Goal: Information Seeking & Learning: Learn about a topic

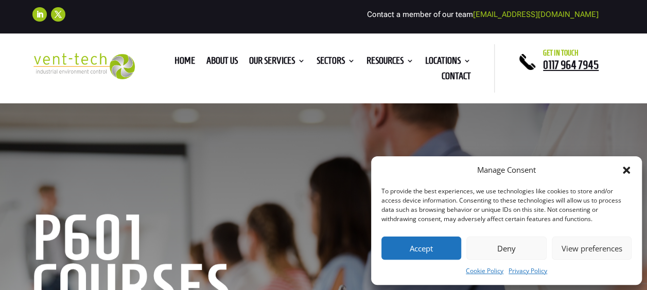
click at [414, 248] on button "Accept" at bounding box center [421, 248] width 80 height 23
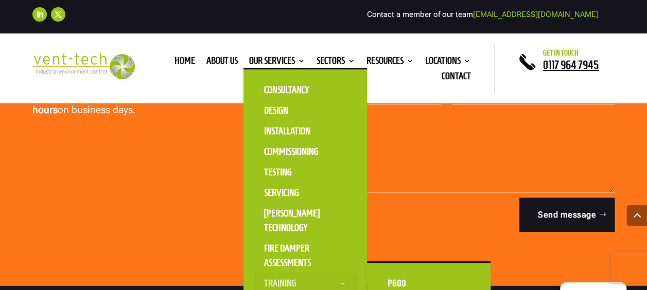
scroll to position [3241, 0]
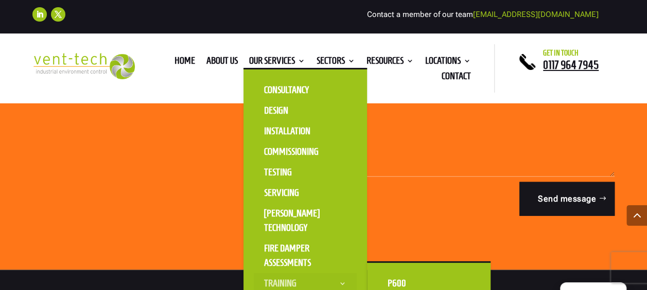
click at [288, 278] on link "Training" at bounding box center [305, 283] width 103 height 21
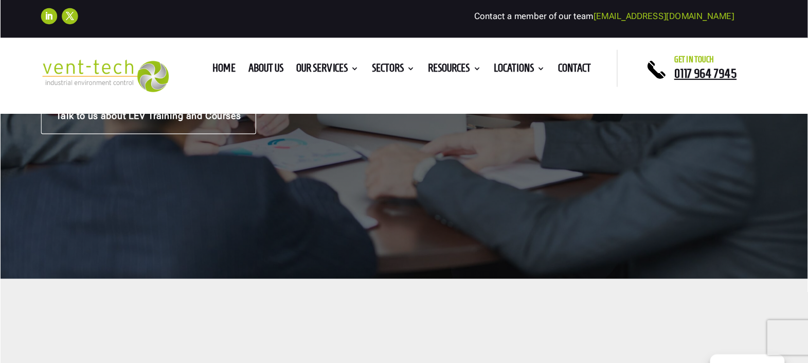
scroll to position [205, 0]
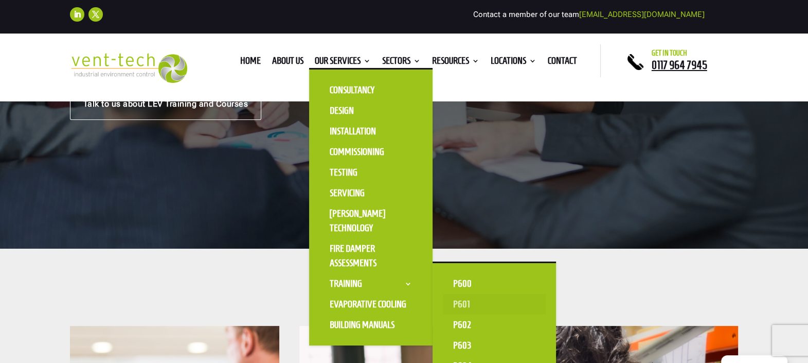
click at [510, 290] on link "P601" at bounding box center [494, 304] width 103 height 21
